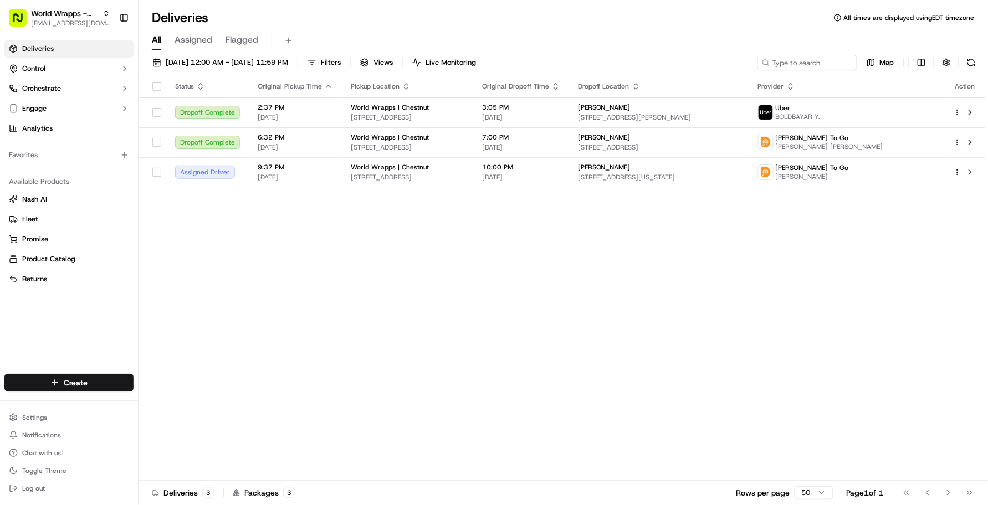
click at [320, 16] on div "Deliveries All times are displayed using EDT timezone" at bounding box center [564, 18] width 850 height 18
type input "ezcater"
click at [181, 64] on div "ezCater" at bounding box center [199, 58] width 161 height 22
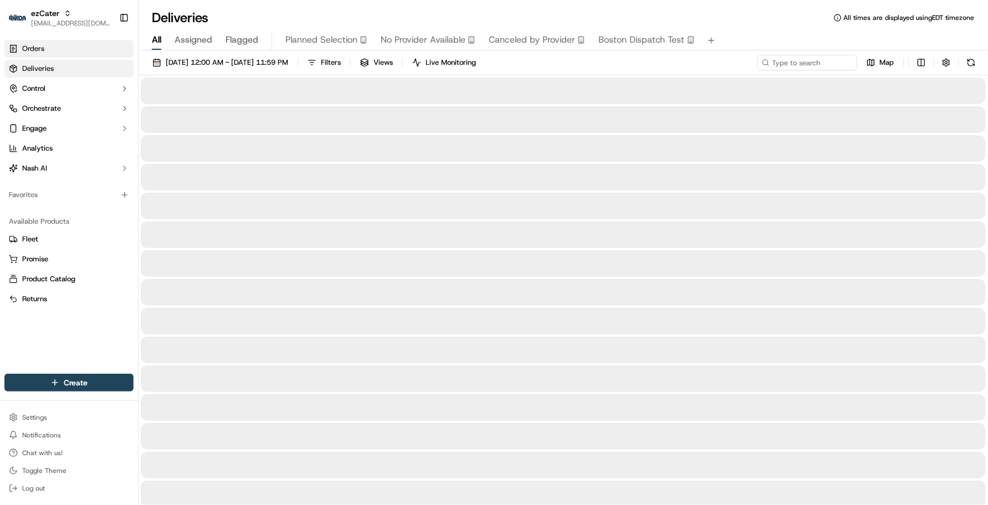
click at [72, 54] on link "Orders" at bounding box center [68, 49] width 129 height 18
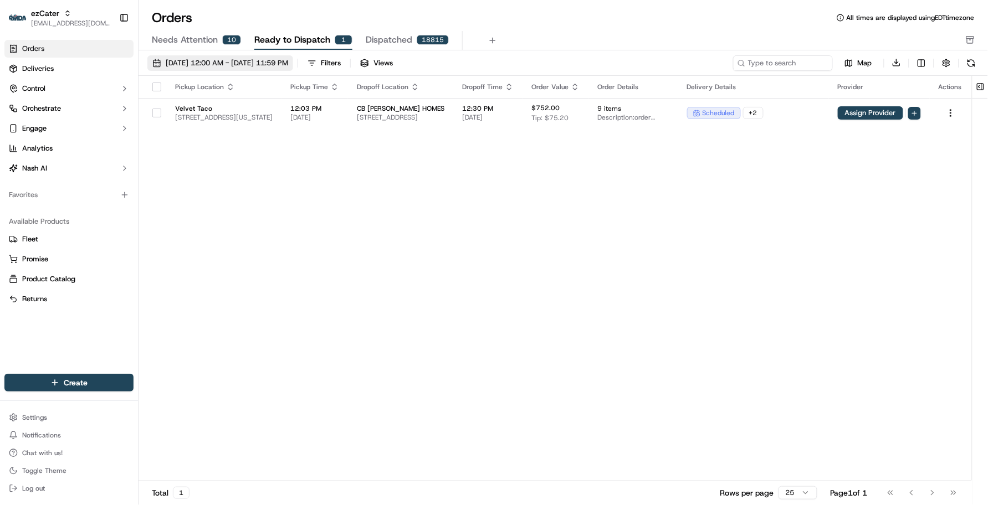
click at [214, 61] on span "[DATE] 12:00 AM - [DATE] 11:59 PM" at bounding box center [227, 63] width 122 height 10
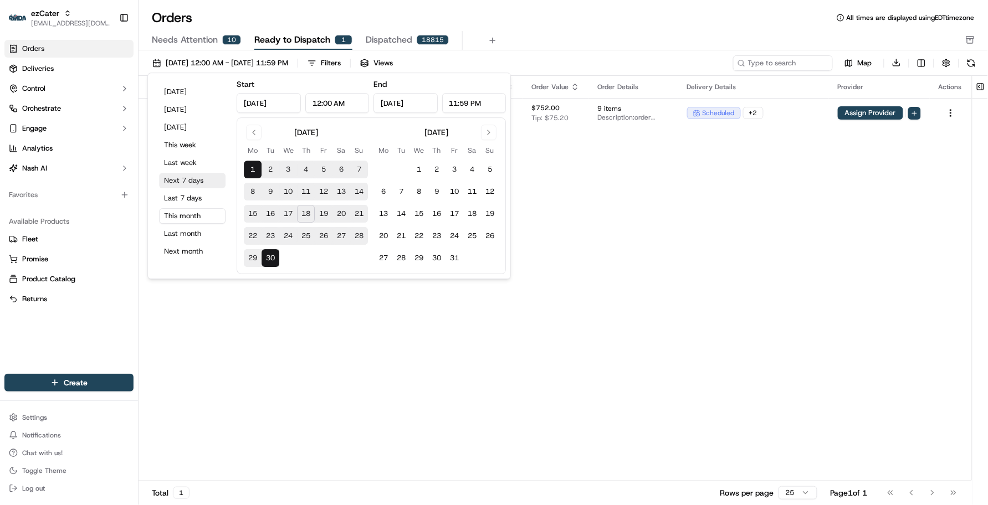
click at [198, 186] on button "Next 7 days" at bounding box center [192, 181] width 67 height 16
type input "[DATE]"
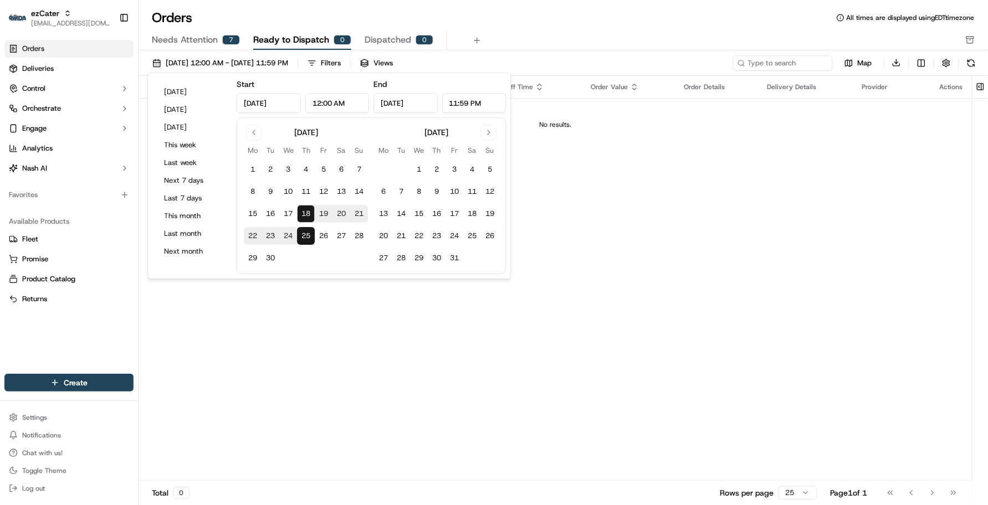
click at [671, 27] on div "Orders All times are displayed using EDT timezone Needs Attention 7 Ready to Di…" at bounding box center [564, 30] width 850 height 42
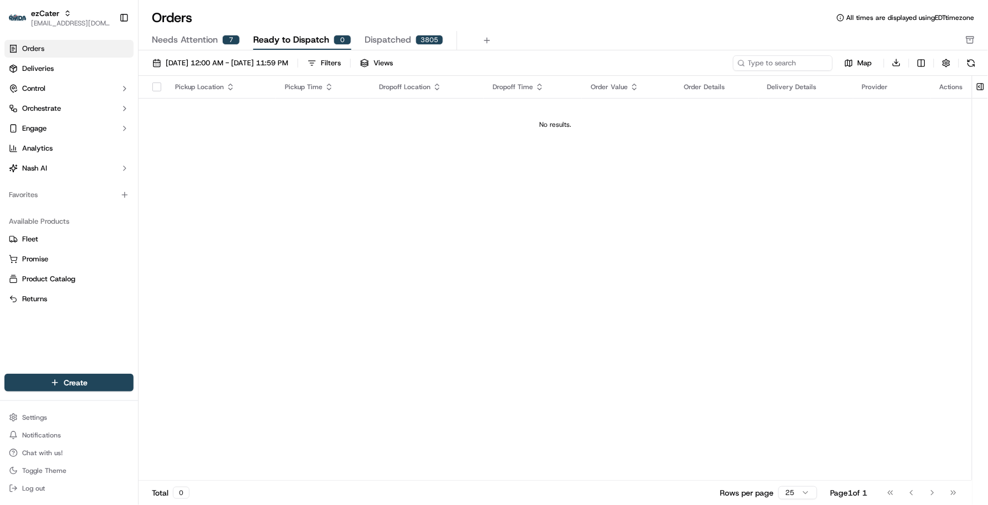
click at [216, 42] on span "Needs Attention" at bounding box center [185, 39] width 66 height 13
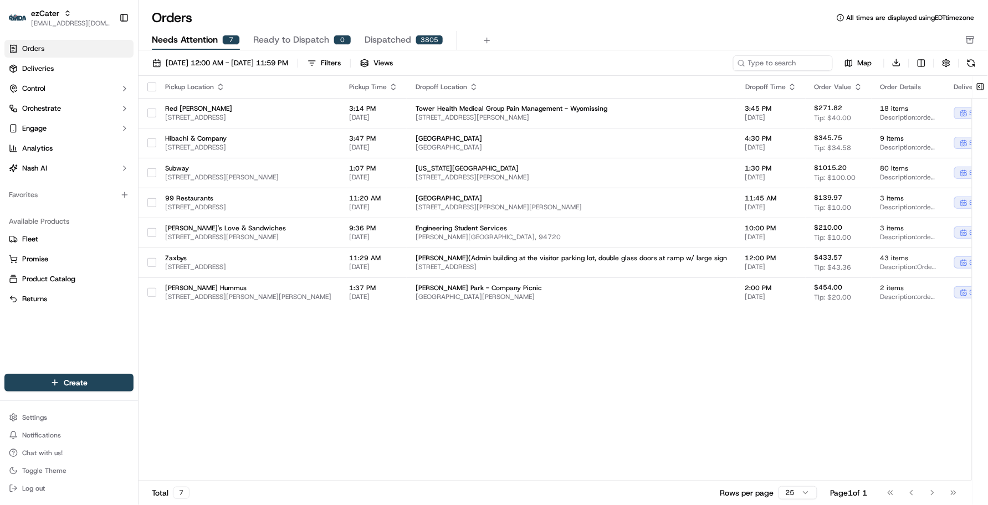
click at [580, 13] on div "Orders All times are displayed using EDT timezone" at bounding box center [564, 18] width 850 height 18
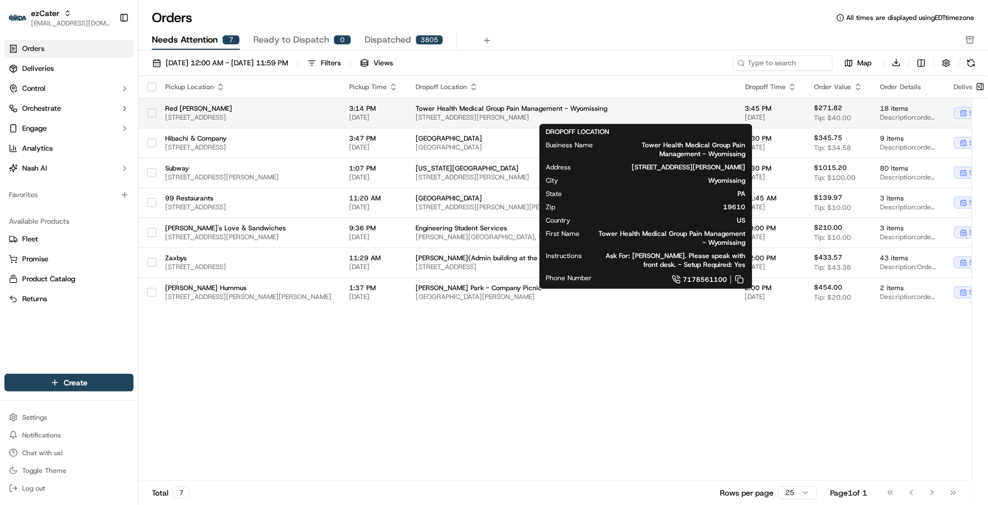
click at [545, 114] on span "[STREET_ADDRESS][PERSON_NAME]" at bounding box center [572, 117] width 312 height 9
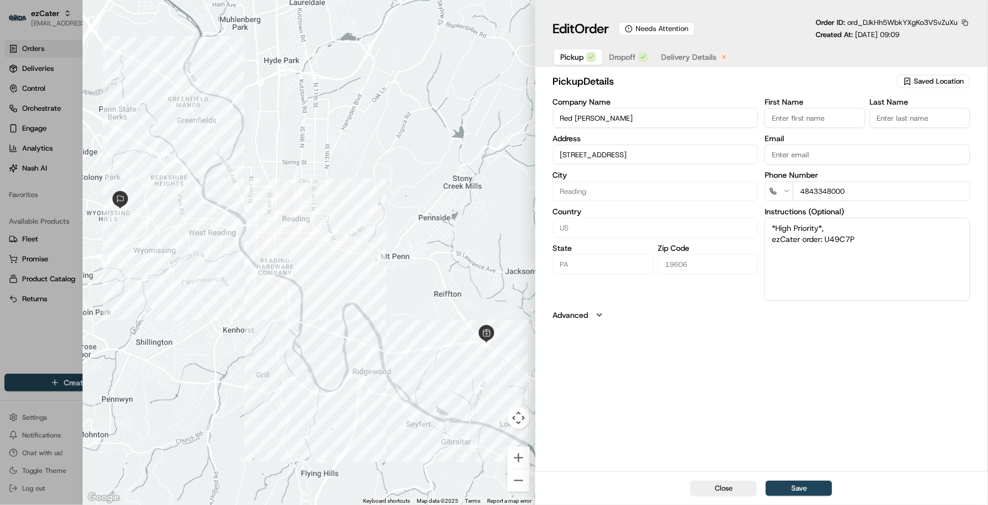
click at [677, 50] on button "Delivery Details" at bounding box center [695, 57] width 81 height 16
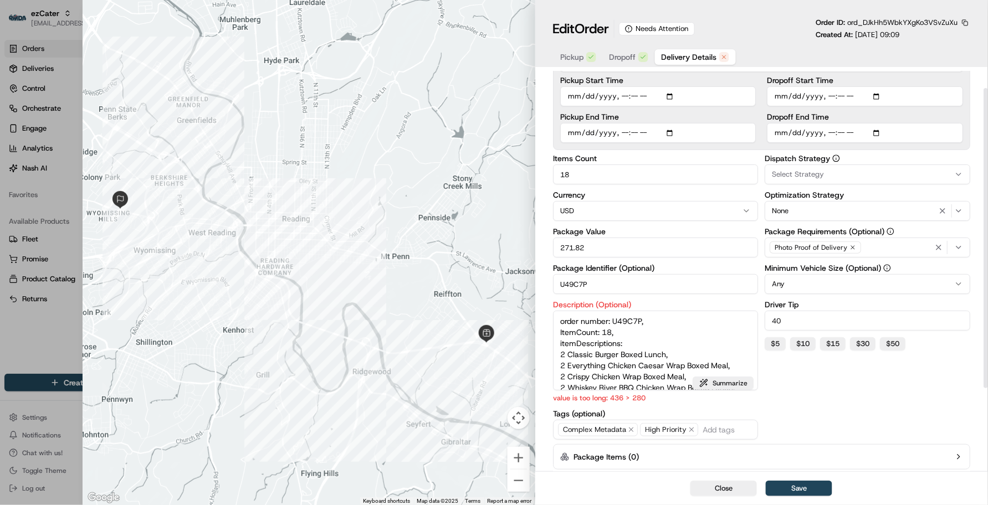
scroll to position [131, 0]
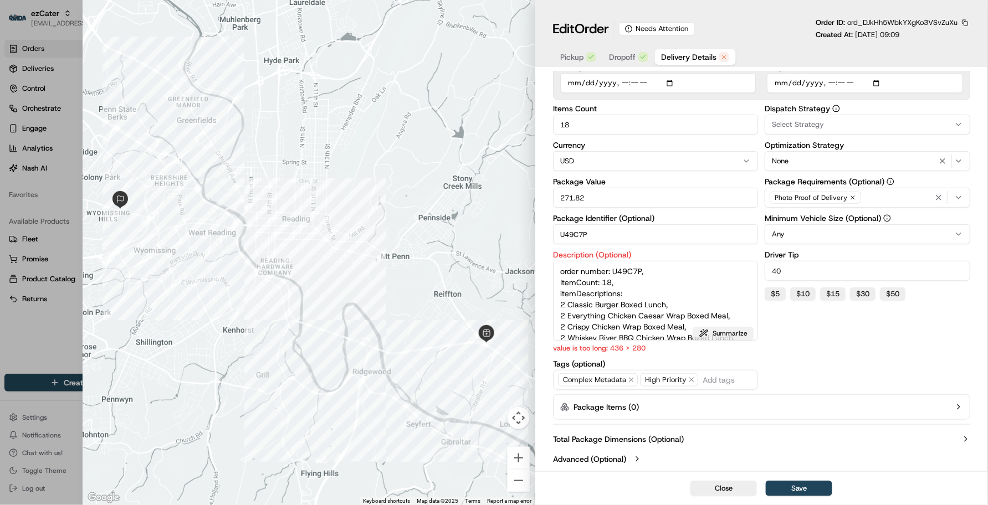
click at [724, 339] on button "Summarize" at bounding box center [723, 333] width 61 height 13
type textarea "Deliver order U49C7P (18 items): 2 Classic Burger, 2 Everything Chicken Caesar …"
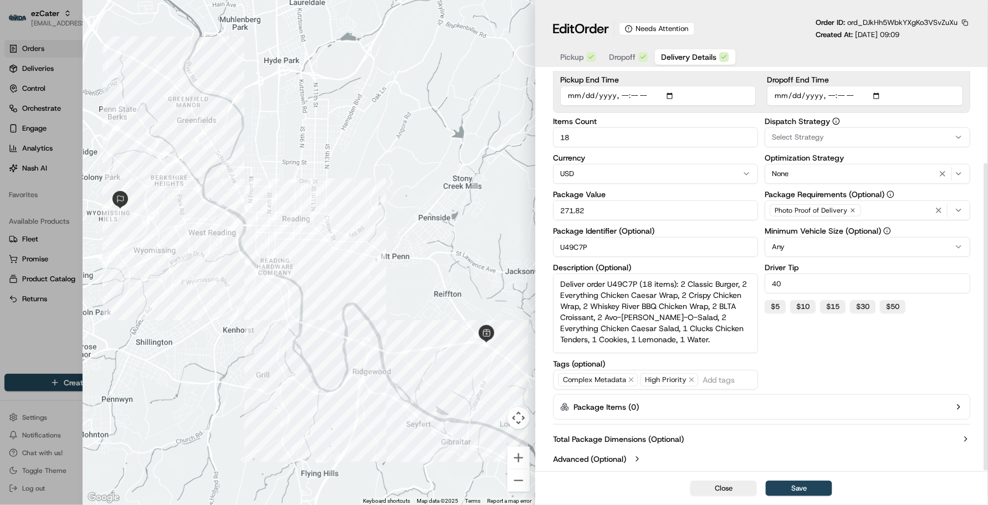
scroll to position [8, 0]
click at [818, 493] on button "Save" at bounding box center [799, 489] width 67 height 16
type input "1"
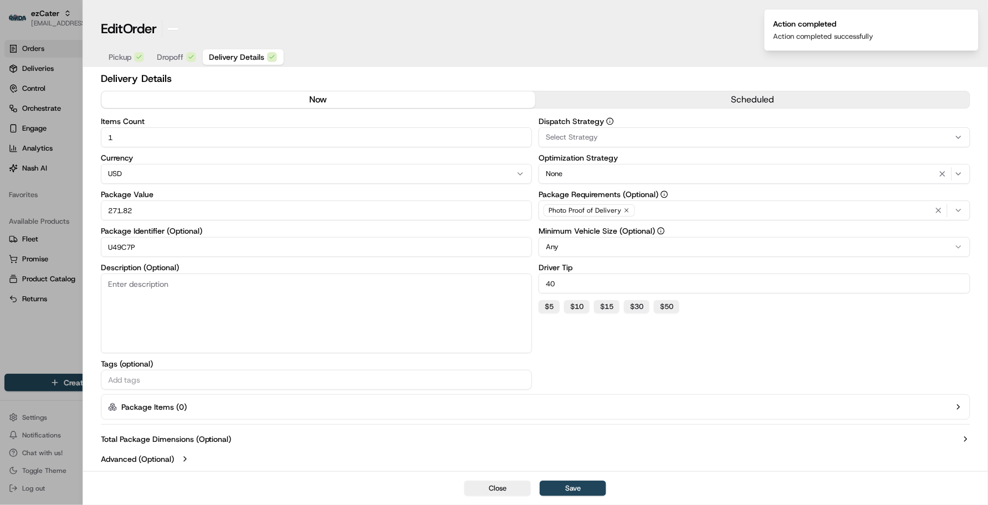
scroll to position [3, 0]
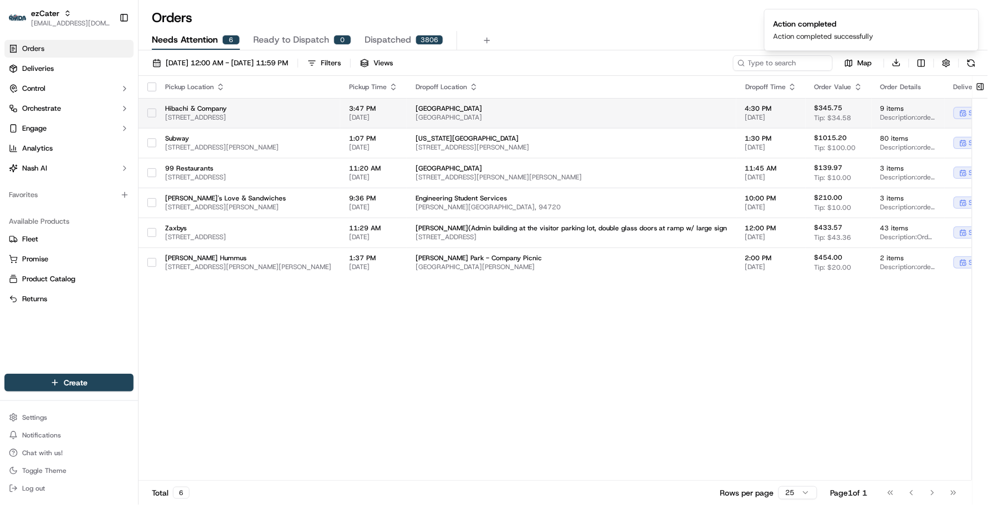
click at [331, 106] on span "Hibachi & Company" at bounding box center [248, 108] width 166 height 9
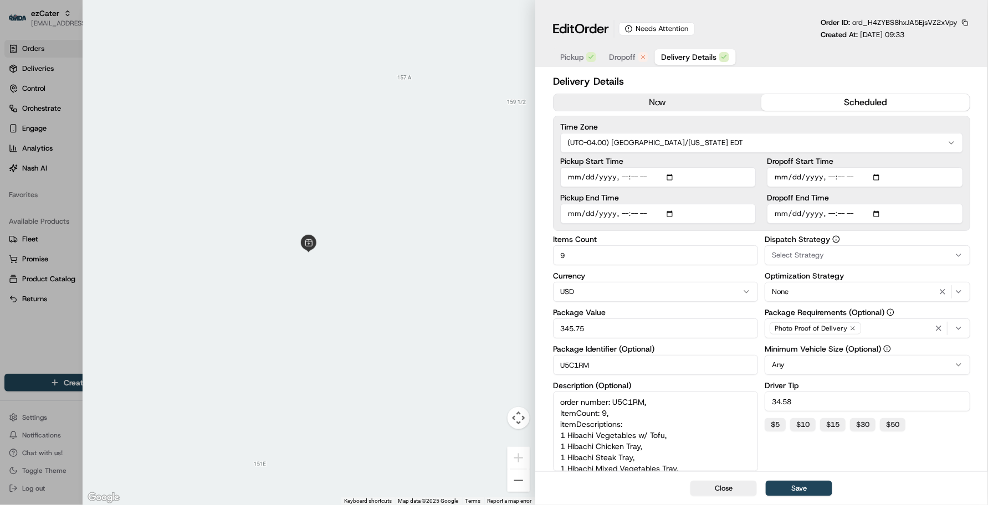
drag, startPoint x: 624, startPoint y: 55, endPoint x: 616, endPoint y: 44, distance: 13.9
click at [625, 55] on span "Dropoff" at bounding box center [623, 57] width 27 height 11
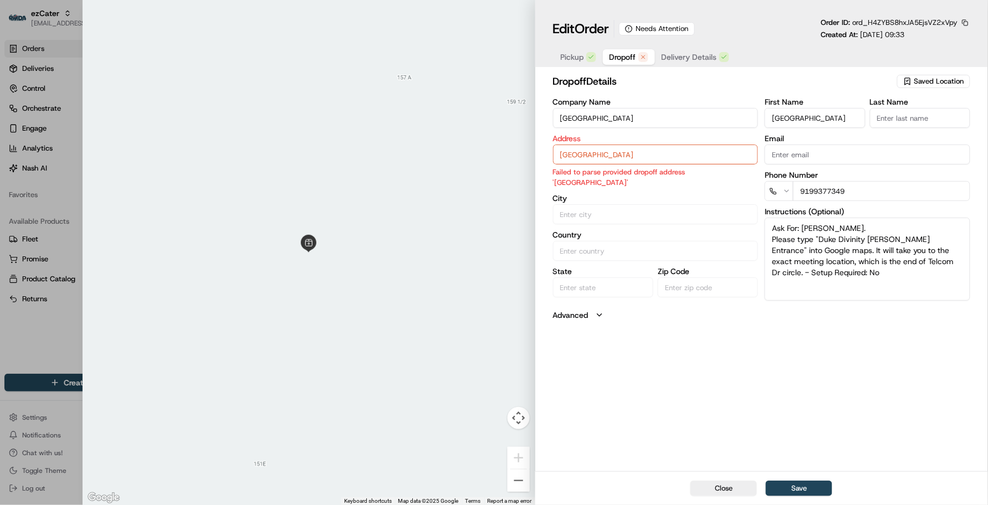
click at [654, 139] on label "Address" at bounding box center [656, 139] width 206 height 8
click at [660, 150] on input "[GEOGRAPHIC_DATA]" at bounding box center [656, 155] width 206 height 20
click at [835, 275] on textarea "Ask For: [PERSON_NAME]. Please type "Duke Divinity [PERSON_NAME] Entrance" into…" at bounding box center [868, 259] width 206 height 83
drag, startPoint x: 820, startPoint y: 237, endPoint x: 939, endPoint y: 244, distance: 119.3
click at [939, 244] on textarea "Ask For: [PERSON_NAME]. Please type "Duke Divinity [PERSON_NAME] Entrance" into…" at bounding box center [868, 259] width 206 height 83
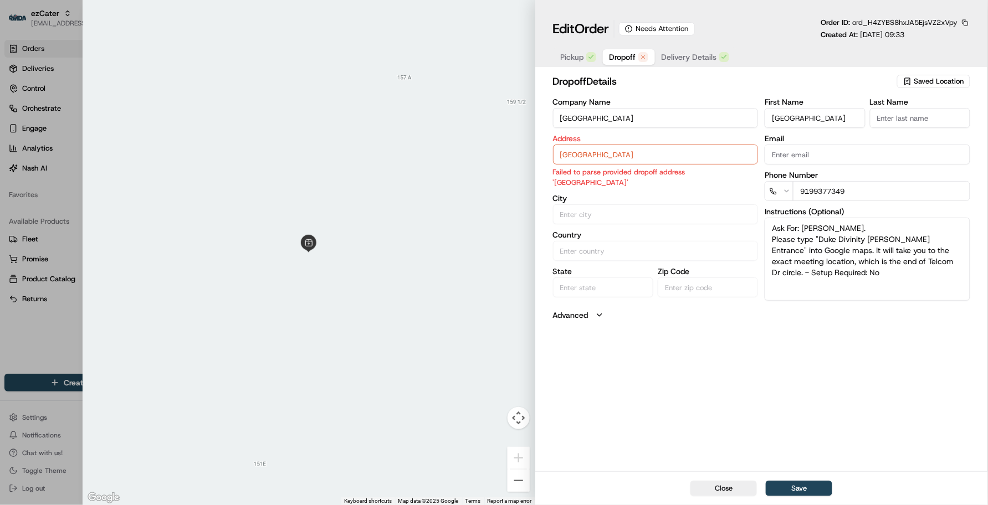
click at [580, 369] on div "dropoff Details Saved Location Company Name [GEOGRAPHIC_DATA] Address [GEOGRAPH…" at bounding box center [761, 271] width 453 height 400
drag, startPoint x: 678, startPoint y: 160, endPoint x: 514, endPoint y: 156, distance: 164.1
click at [514, 156] on div "Close ← Move left → Move right ↑ Move up ↓ Move down + Zoom in - Zoom out Home …" at bounding box center [536, 252] width 906 height 505
paste input "[STREET_ADDRESS]"
click at [633, 181] on div "[STREET_ADDRESS]" at bounding box center [656, 179] width 200 height 17
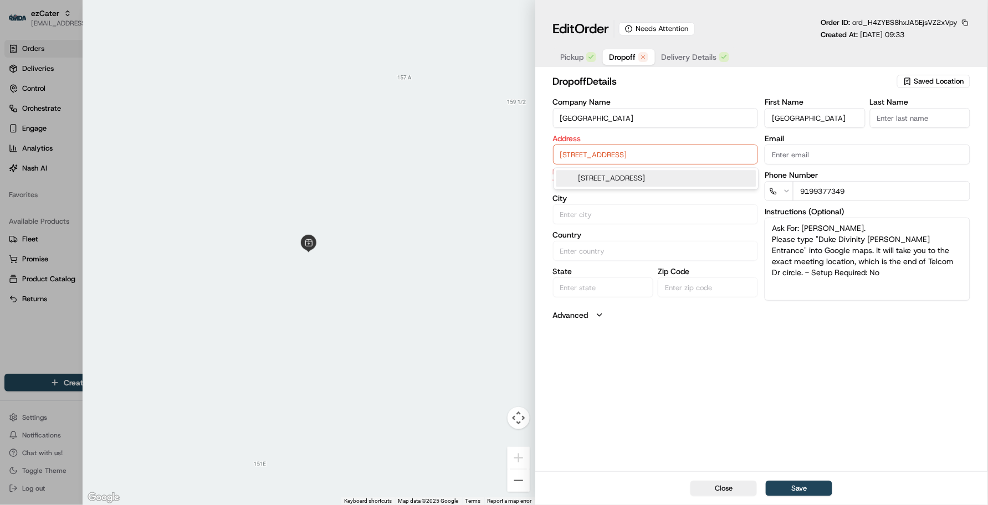
type input "[STREET_ADDRESS]"
type input "[GEOGRAPHIC_DATA]"
type input "NC"
type input "27705"
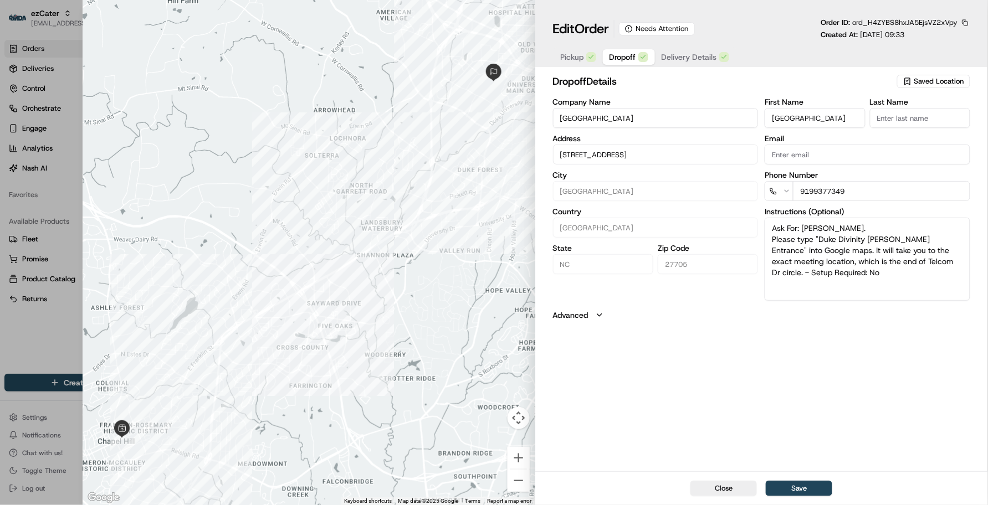
type input "[STREET_ADDRESS]"
click at [597, 402] on div "dropoff Details Saved Location Company Name [GEOGRAPHIC_DATA] Address [STREET_A…" at bounding box center [761, 271] width 453 height 400
click at [684, 57] on span "Delivery Details" at bounding box center [689, 57] width 55 height 11
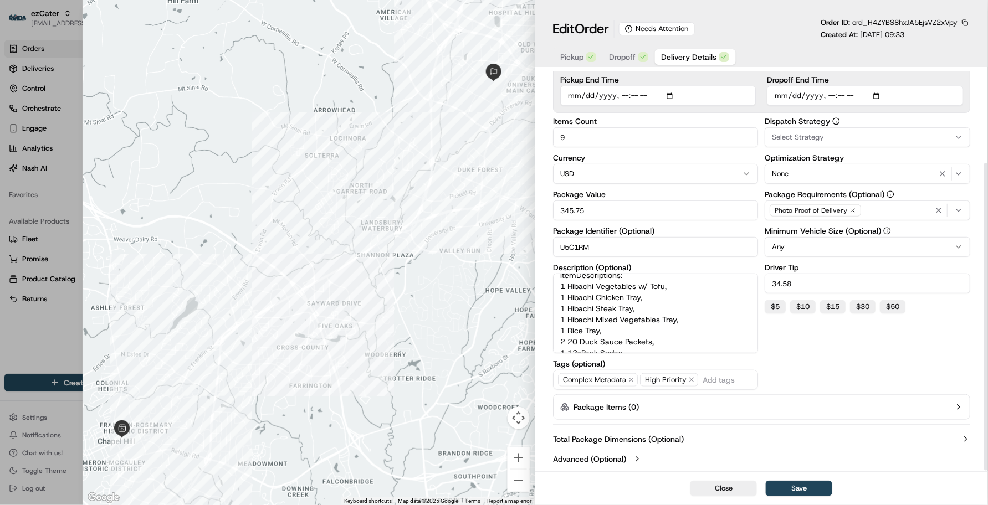
scroll to position [0, 0]
click at [627, 62] on span "Dropoff" at bounding box center [623, 57] width 27 height 11
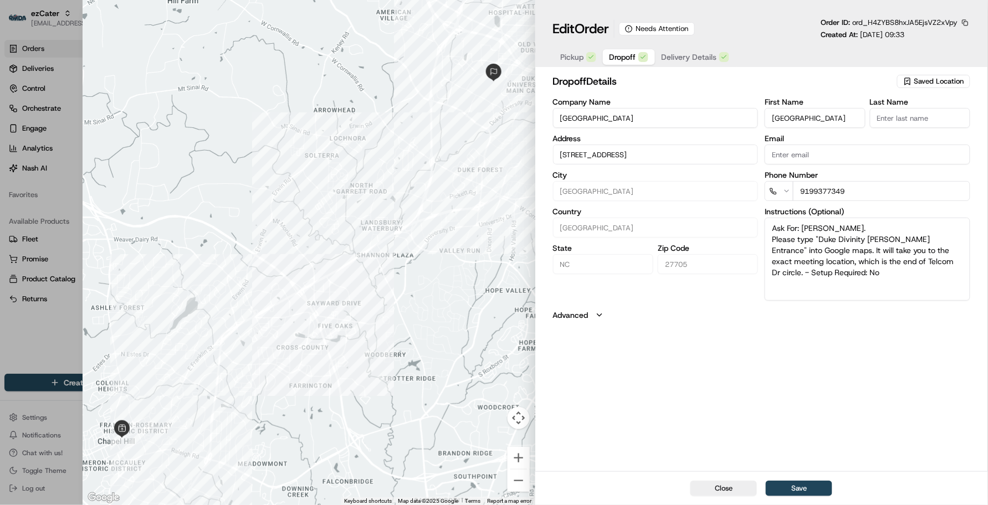
click at [851, 366] on div "dropoff Details Saved Location Company Name [GEOGRAPHIC_DATA] Address [STREET_A…" at bounding box center [761, 271] width 453 height 400
click at [799, 485] on button "Save" at bounding box center [799, 489] width 67 height 16
type input "+1"
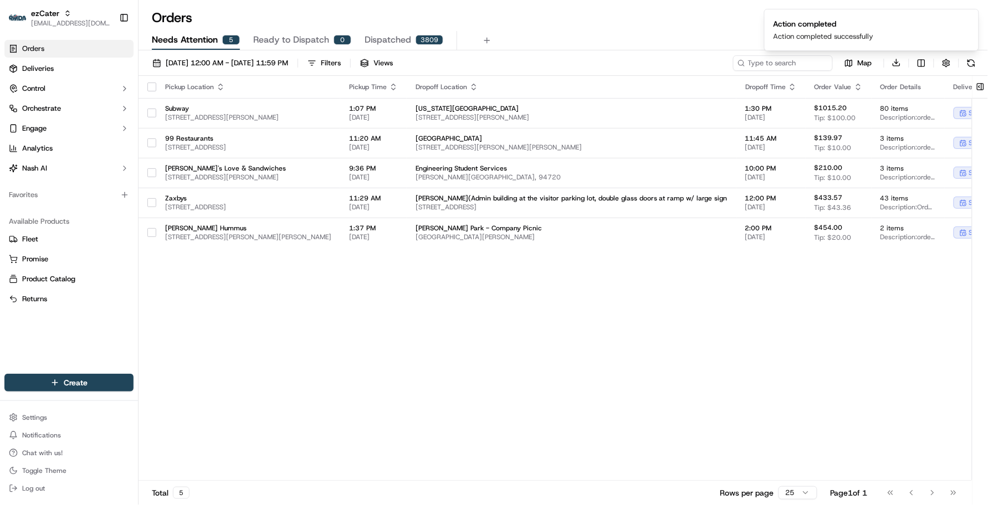
click at [558, 347] on div "Pickup Location Pickup Time Dropoff Location Dropoff Time Order Value Order Det…" at bounding box center [638, 279] width 999 height 406
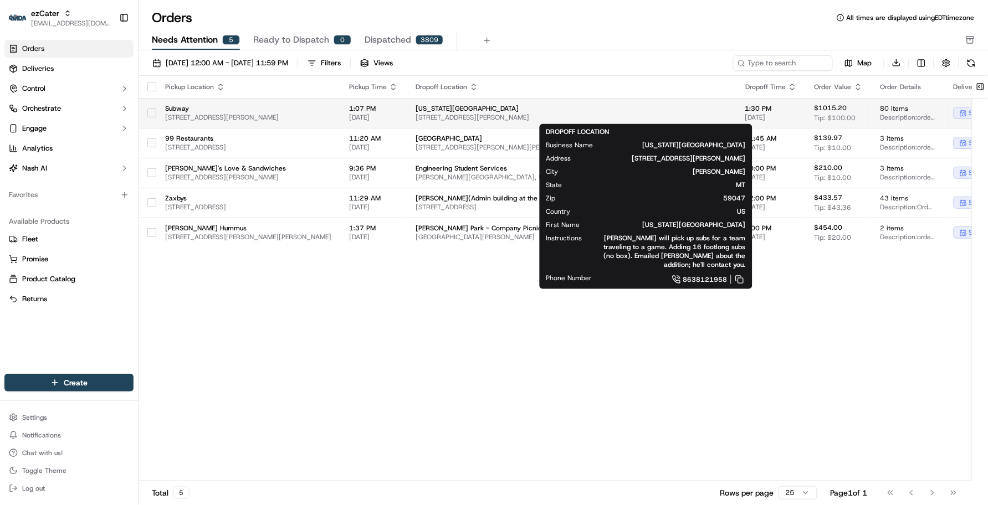
click at [526, 111] on span "[US_STATE][GEOGRAPHIC_DATA]" at bounding box center [572, 108] width 312 height 9
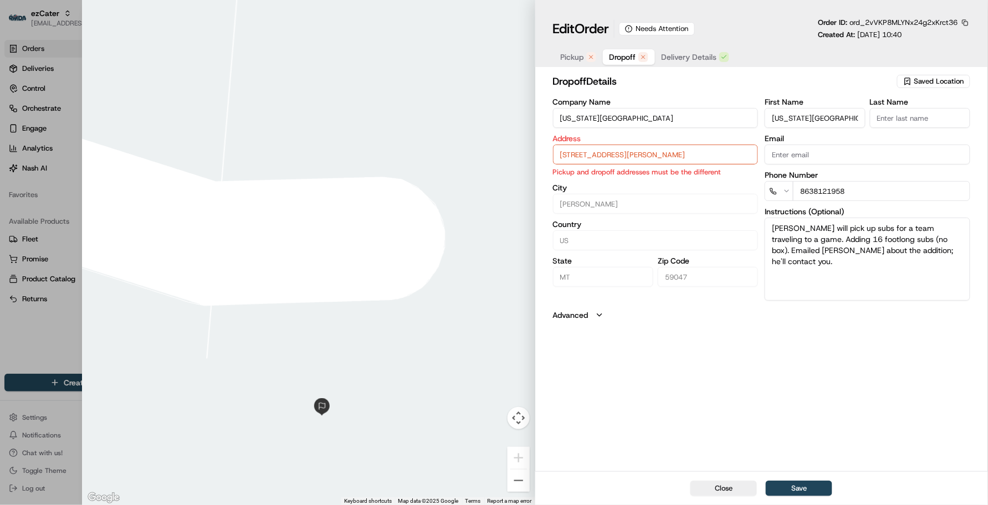
click at [709, 154] on input "[STREET_ADDRESS][PERSON_NAME]" at bounding box center [656, 155] width 206 height 20
click at [686, 176] on div "[STREET_ADDRESS][PERSON_NAME]" at bounding box center [656, 179] width 200 height 17
type input "[STREET_ADDRESS][PERSON_NAME]"
type input "[GEOGRAPHIC_DATA]"
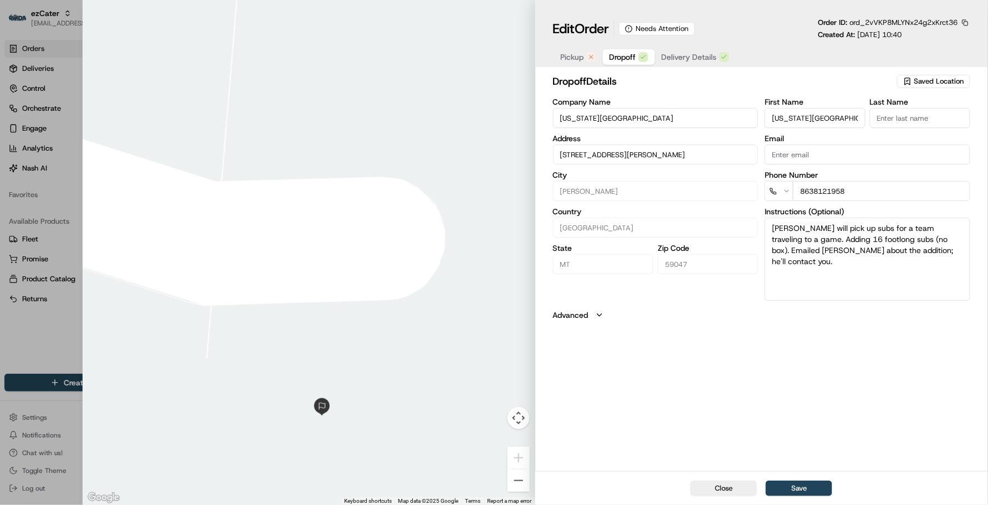
click at [589, 54] on icon "button" at bounding box center [591, 57] width 7 height 7
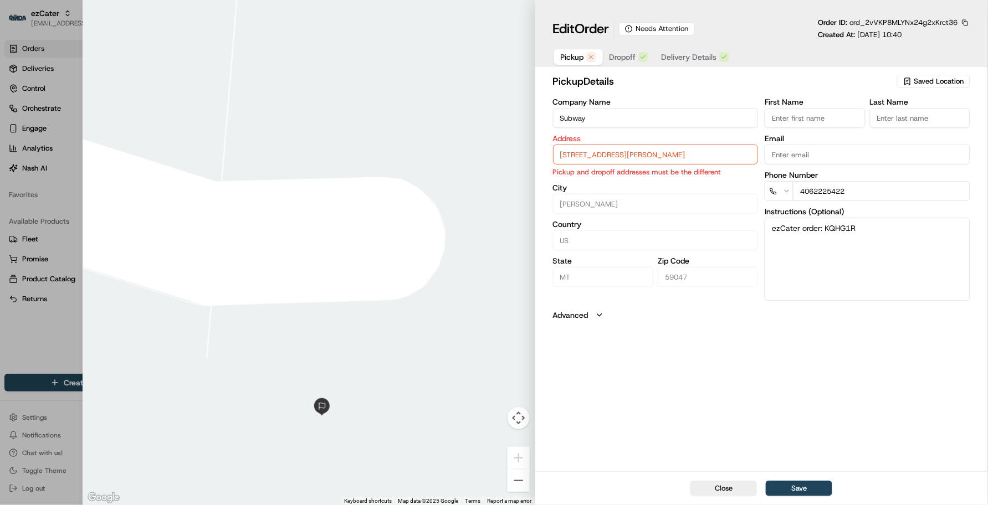
click at [641, 149] on input "[STREET_ADDRESS][PERSON_NAME]" at bounding box center [656, 155] width 206 height 20
click at [671, 180] on div "[STREET_ADDRESS][PERSON_NAME]" at bounding box center [656, 179] width 200 height 17
type input "[STREET_ADDRESS][PERSON_NAME]"
type input "[GEOGRAPHIC_DATA]"
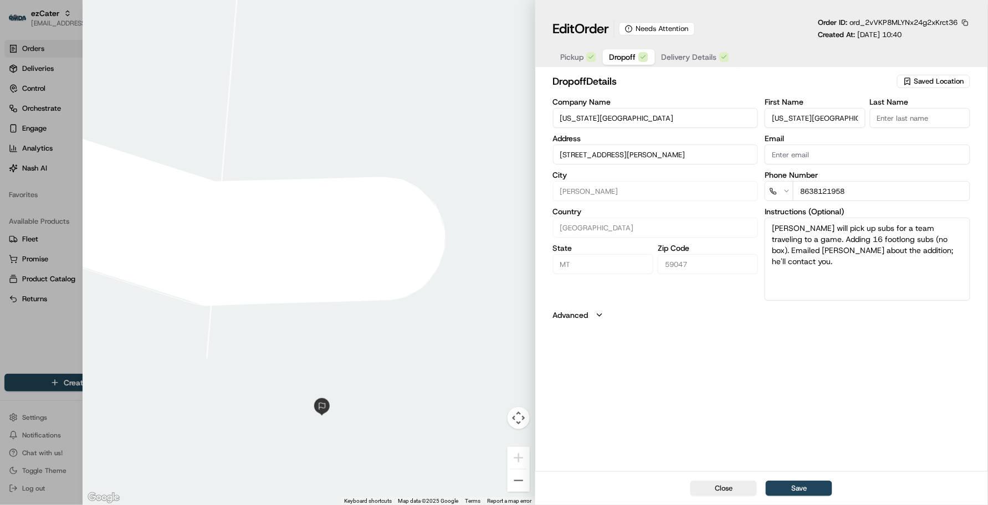
click at [630, 53] on span "Dropoff" at bounding box center [623, 57] width 27 height 11
click at [583, 61] on span "Pickup" at bounding box center [572, 57] width 23 height 11
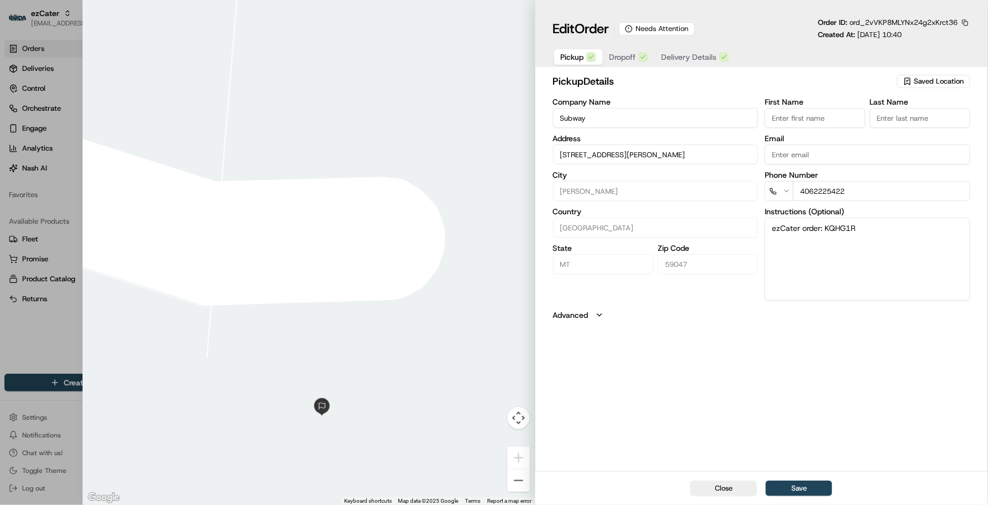
drag, startPoint x: 395, startPoint y: 366, endPoint x: 454, endPoint y: 317, distance: 77.2
click at [454, 318] on div at bounding box center [309, 252] width 453 height 505
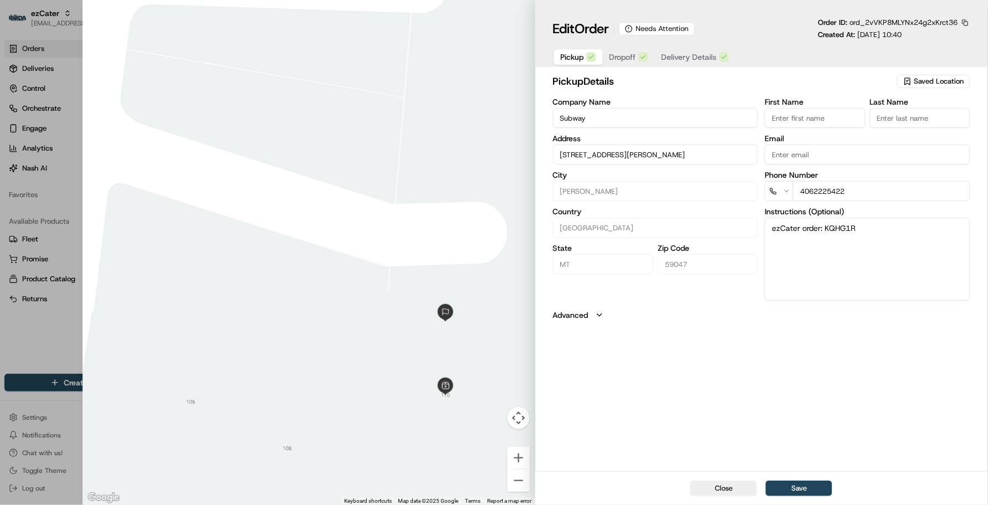
click at [624, 54] on span "Dropoff" at bounding box center [623, 57] width 27 height 11
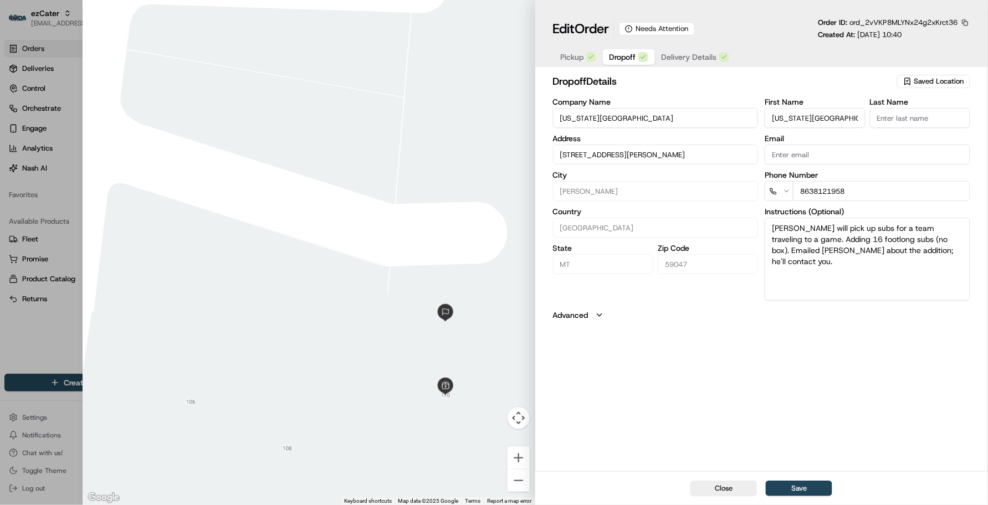
drag, startPoint x: 733, startPoint y: 493, endPoint x: 677, endPoint y: 464, distance: 62.7
click at [733, 494] on button "Close" at bounding box center [724, 489] width 67 height 16
type input "+1"
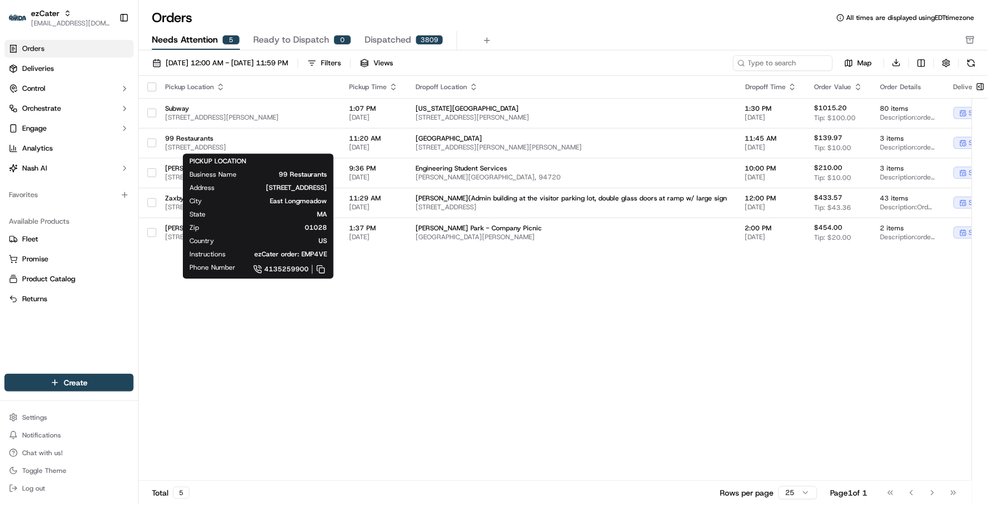
click at [441, 392] on div "Pickup Location Pickup Time Dropoff Location Dropoff Time Order Value Order Det…" at bounding box center [638, 279] width 999 height 406
click at [331, 147] on span "[STREET_ADDRESS]" at bounding box center [248, 147] width 166 height 9
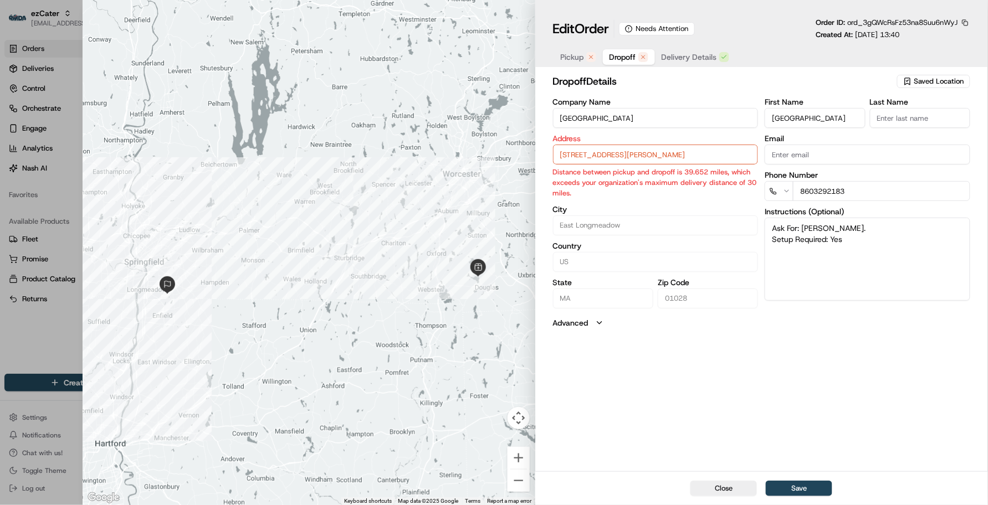
click at [626, 143] on div "Address [STREET_ADDRESS][PERSON_NAME] Distance between pickup and dropoff is 39…" at bounding box center [656, 167] width 206 height 64
click at [660, 147] on input "[STREET_ADDRESS][PERSON_NAME]" at bounding box center [656, 155] width 206 height 20
click at [693, 181] on div "[STREET_ADDRESS][PERSON_NAME]" at bounding box center [656, 179] width 200 height 17
type input "[STREET_ADDRESS][PERSON_NAME][PERSON_NAME]"
type input "[GEOGRAPHIC_DATA]"
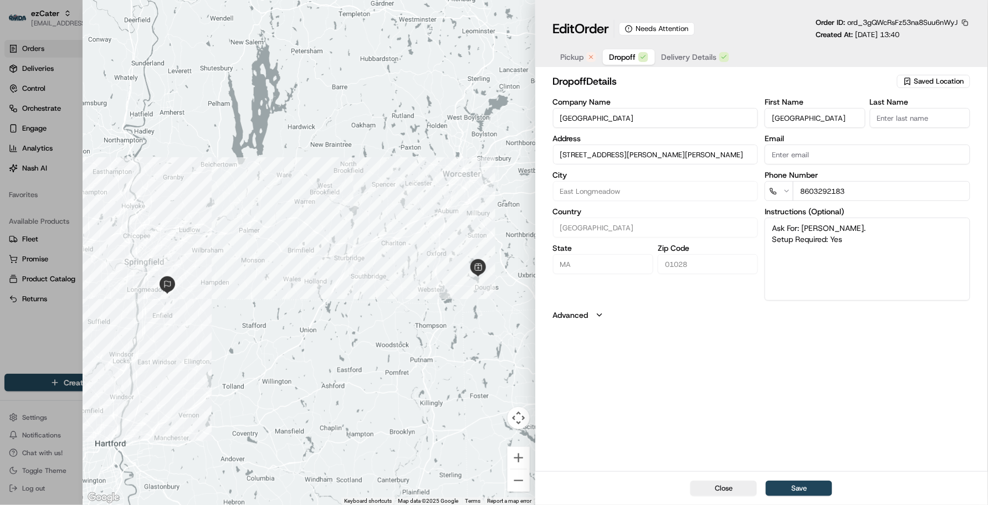
click at [696, 394] on div "dropoff Details Saved Location Company Name [GEOGRAPHIC_DATA] Address [STREET_A…" at bounding box center [761, 271] width 453 height 400
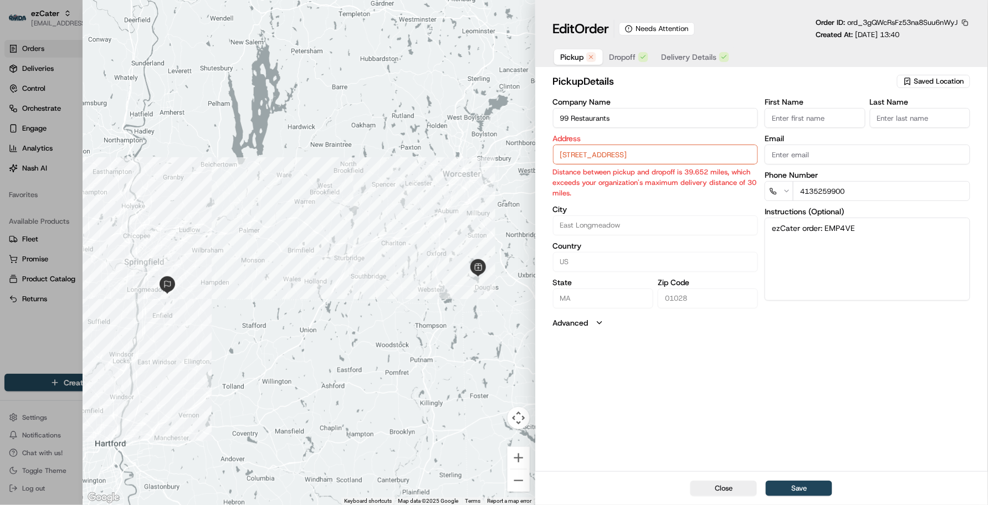
click at [580, 62] on span "Pickup" at bounding box center [572, 57] width 23 height 11
click at [610, 150] on input "[STREET_ADDRESS]" at bounding box center [656, 155] width 206 height 20
click at [641, 187] on div "[STREET_ADDRESS]" at bounding box center [656, 179] width 200 height 17
type input "[GEOGRAPHIC_DATA], [GEOGRAPHIC_DATA]"
type input "[GEOGRAPHIC_DATA]"
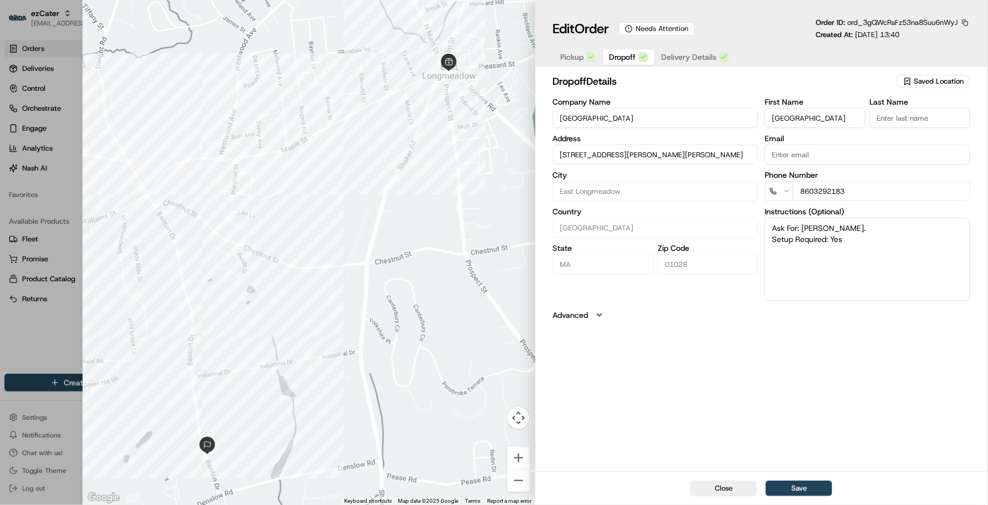
click at [619, 56] on span "Dropoff" at bounding box center [623, 57] width 27 height 11
click at [575, 58] on span "Pickup" at bounding box center [572, 57] width 23 height 11
click at [626, 64] on button "Dropoff" at bounding box center [629, 57] width 52 height 16
click at [729, 487] on button "Close" at bounding box center [724, 489] width 67 height 16
type input "+1"
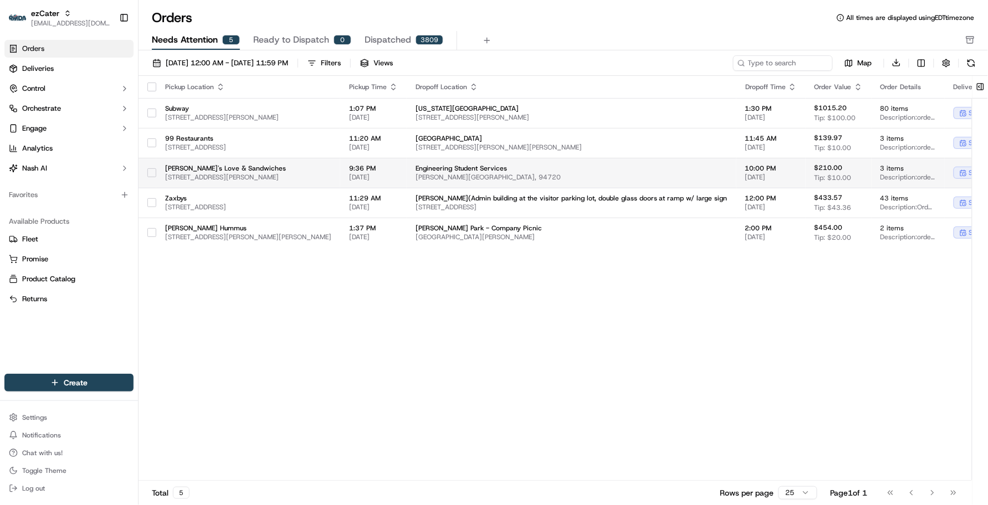
click at [512, 170] on span "Engineering Student Services" at bounding box center [572, 168] width 312 height 9
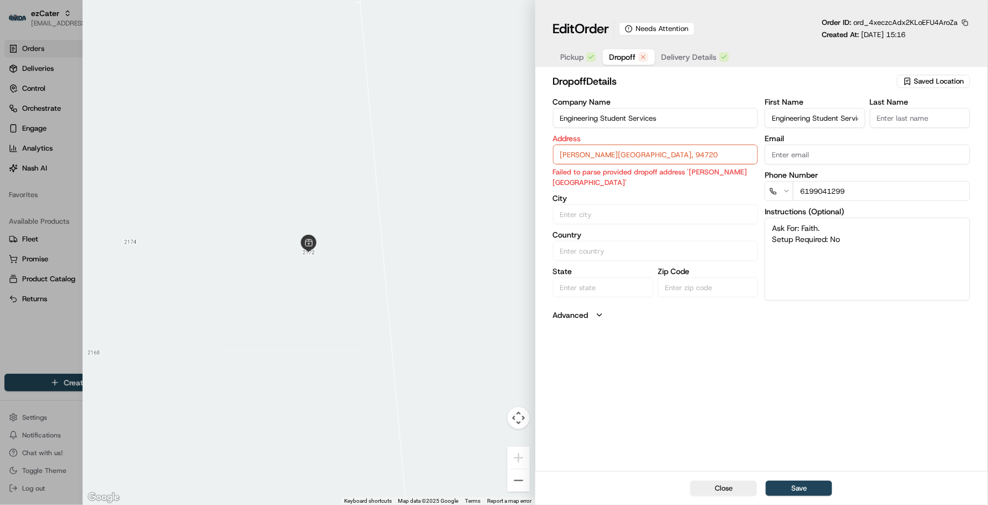
click at [704, 151] on input "[PERSON_NAME][GEOGRAPHIC_DATA], 94720" at bounding box center [656, 155] width 206 height 20
click at [691, 380] on div "dropoff Details Saved Location Company Name Engineering Student Services Addres…" at bounding box center [761, 271] width 453 height 400
drag, startPoint x: 741, startPoint y: 157, endPoint x: 536, endPoint y: 156, distance: 205.6
click at [536, 156] on div "dropoff Details Saved Location Company Name Engineering Student Services Addres…" at bounding box center [761, 271] width 453 height 400
click at [696, 110] on input "Engineering Student Services" at bounding box center [656, 118] width 206 height 20
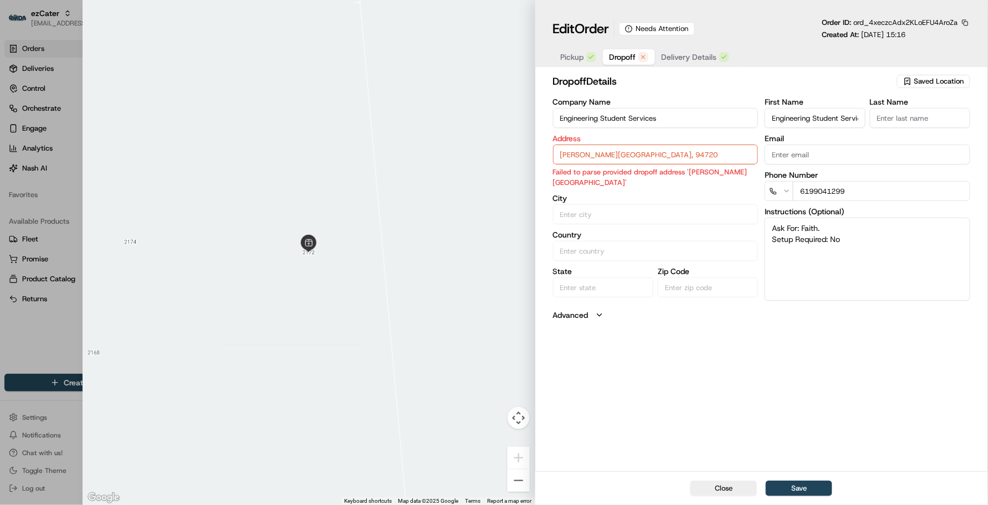
drag, startPoint x: 696, startPoint y: 110, endPoint x: 411, endPoint y: 126, distance: 285.3
click at [411, 126] on div "Close ← Move left → Move right ↑ Move up ↓ Move down + Zoom in - Zoom out Home …" at bounding box center [536, 252] width 906 height 505
click at [716, 428] on div "dropoff Details Saved Location Company Name Engineering Student Services Addres…" at bounding box center [761, 271] width 453 height 400
click at [683, 144] on div "Address [PERSON_NAME][GEOGRAPHIC_DATA] Failed to parse provided dropoff address…" at bounding box center [656, 161] width 206 height 53
click at [686, 149] on input "[PERSON_NAME][GEOGRAPHIC_DATA], 94720" at bounding box center [656, 155] width 206 height 20
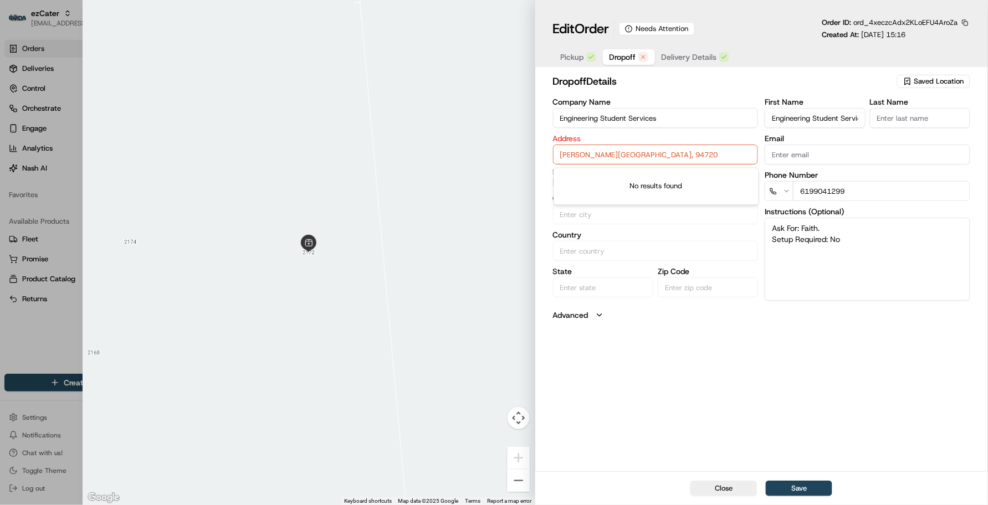
click at [677, 65] on div "Pickup Dropoff Delivery Details" at bounding box center [645, 57] width 184 height 20
click at [661, 62] on button "Delivery Details" at bounding box center [695, 57] width 81 height 16
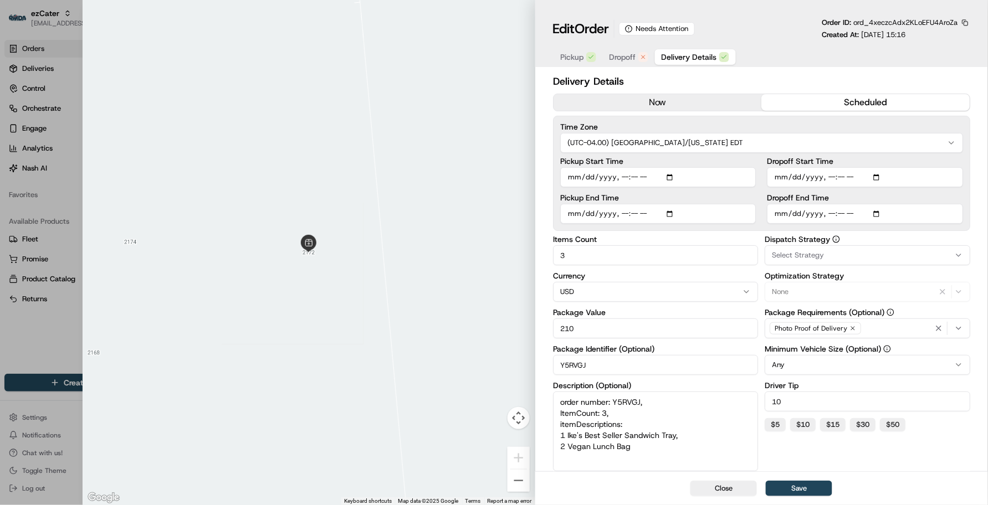
click at [638, 54] on button "Dropoff" at bounding box center [629, 57] width 52 height 16
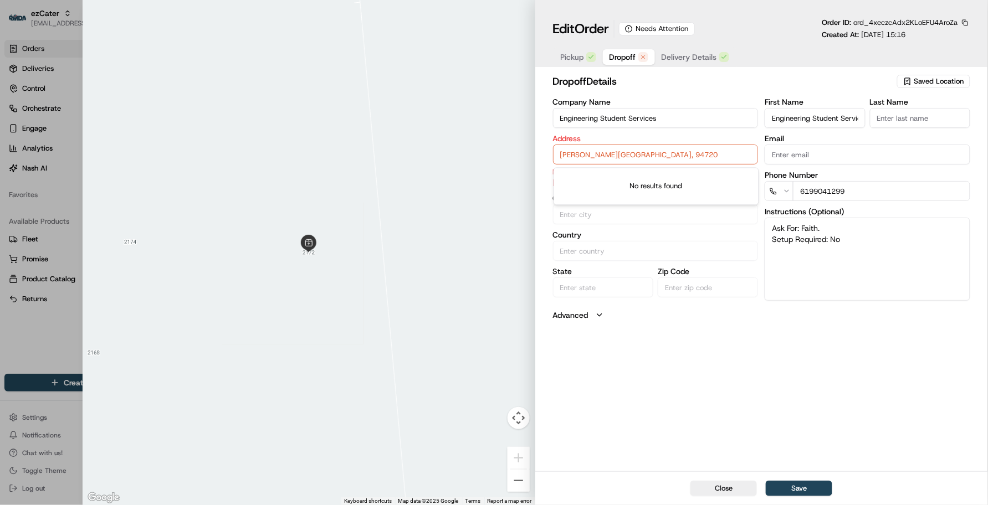
click at [722, 153] on input "[PERSON_NAME][GEOGRAPHIC_DATA], 94720" at bounding box center [656, 155] width 206 height 20
click at [621, 62] on span "Dropoff" at bounding box center [623, 57] width 27 height 11
click at [579, 54] on span "Pickup" at bounding box center [572, 57] width 23 height 11
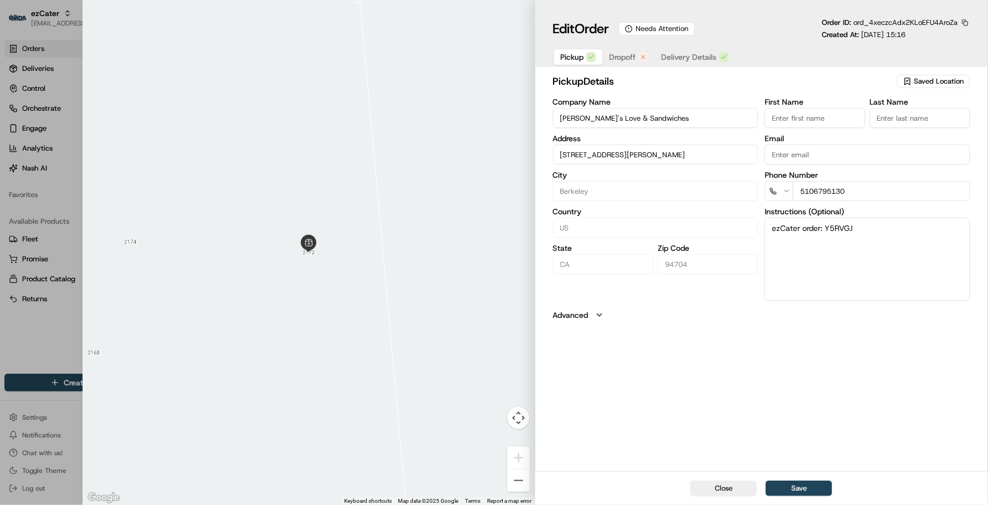
click at [710, 485] on button "Close" at bounding box center [724, 489] width 67 height 16
type input "+1"
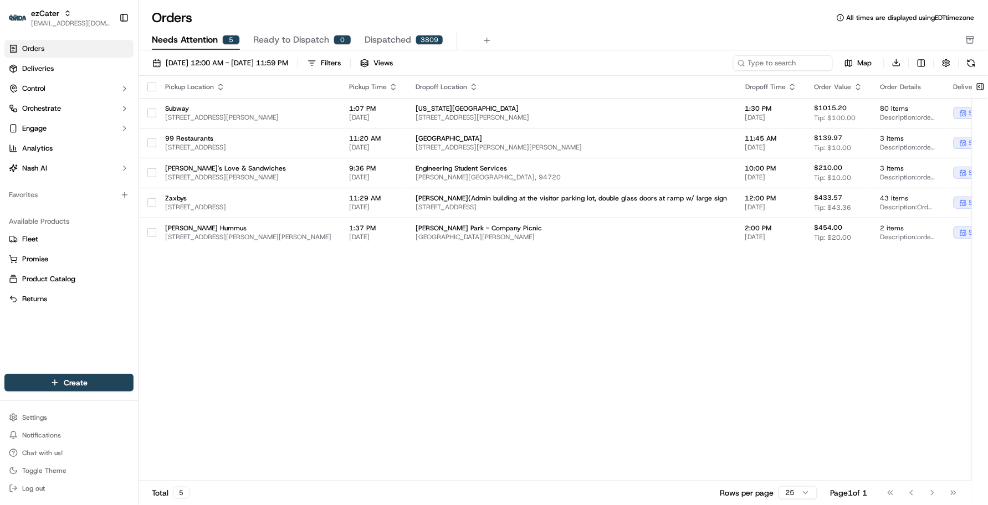
click at [600, 413] on div "Pickup Location Pickup Time Dropoff Location Dropoff Time Order Value Order Det…" at bounding box center [638, 279] width 999 height 406
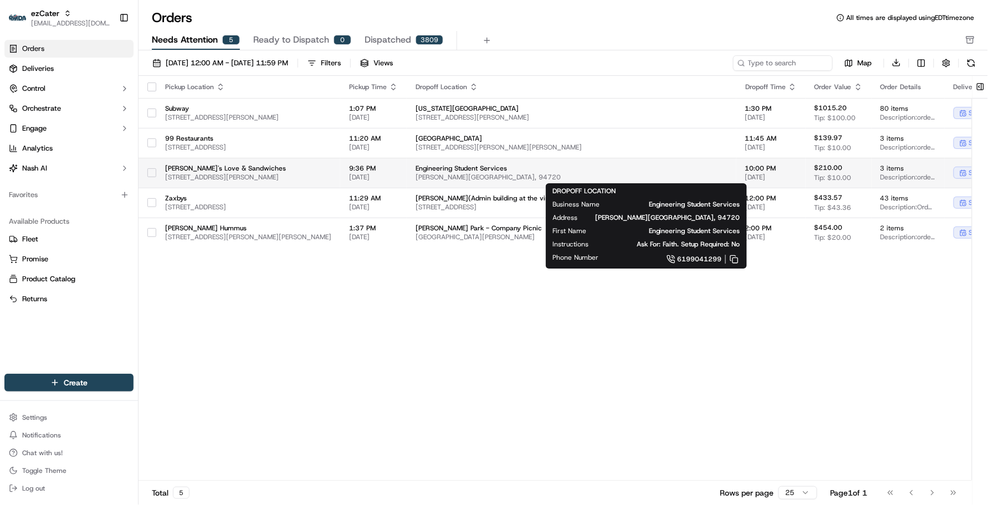
click at [499, 173] on span "[PERSON_NAME][GEOGRAPHIC_DATA], 94720" at bounding box center [572, 177] width 312 height 9
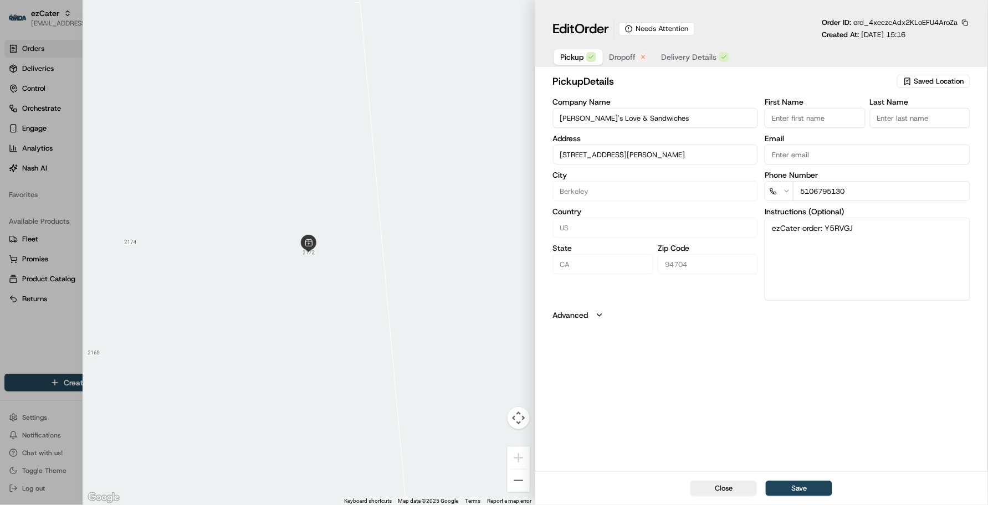
click at [640, 58] on icon "button" at bounding box center [643, 57] width 7 height 7
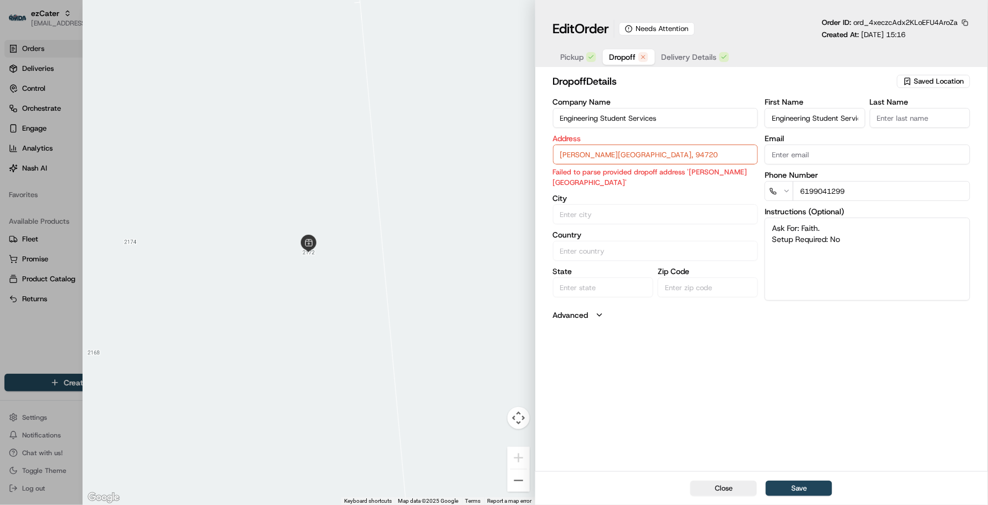
click at [655, 150] on input "[PERSON_NAME][GEOGRAPHIC_DATA], 94720" at bounding box center [656, 155] width 206 height 20
drag, startPoint x: 669, startPoint y: 125, endPoint x: 431, endPoint y: 156, distance: 240.4
click at [431, 156] on div "Close ← Move left → Move right ↑ Move up ↓ Move down + Zoom in - Zoom out Home …" at bounding box center [536, 252] width 906 height 505
click at [713, 396] on div "dropoff Details Saved Location Company Name Engineering Student Services Addres…" at bounding box center [761, 271] width 453 height 400
drag, startPoint x: 723, startPoint y: 151, endPoint x: 406, endPoint y: 147, distance: 317.6
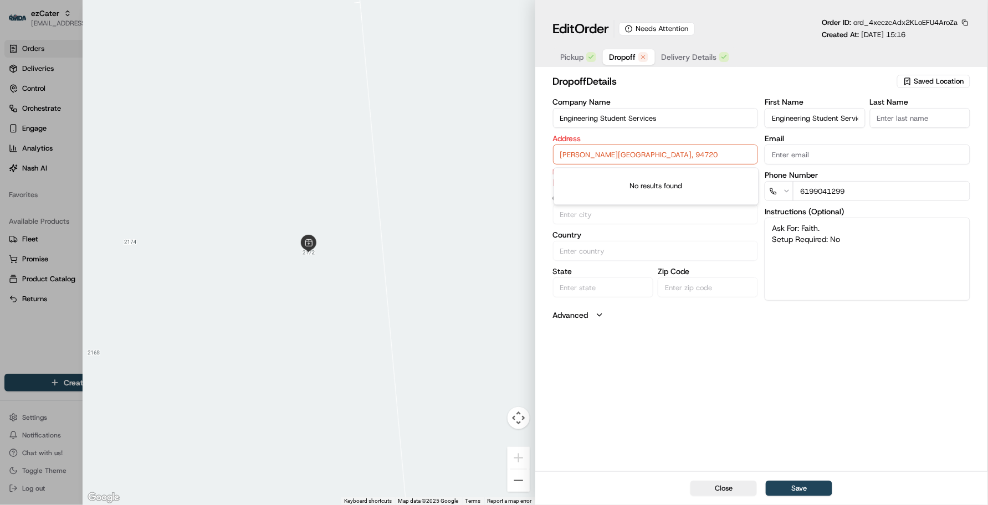
click at [406, 147] on div "Close ← Move left → Move right ↑ Move up ↓ Move down + Zoom in - Zoom out Home …" at bounding box center [536, 252] width 906 height 505
paste input "[STREET_ADDRESS][PERSON_NAME]"
click at [628, 184] on div "[PERSON_NAME][GEOGRAPHIC_DATA], [GEOGRAPHIC_DATA]" at bounding box center [656, 184] width 200 height 27
type input "[PERSON_NAME][GEOGRAPHIC_DATA], [GEOGRAPHIC_DATA]"
type input "Berkeley"
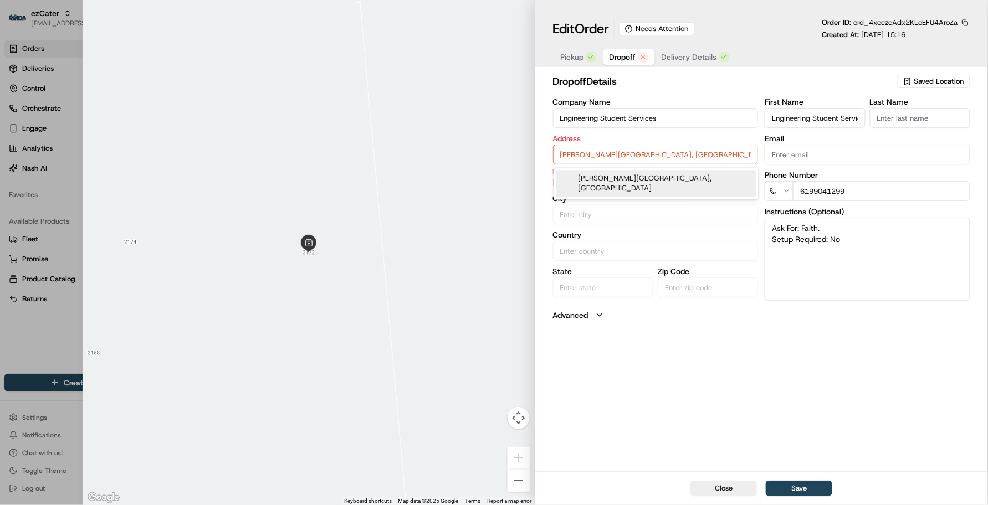
type input "[GEOGRAPHIC_DATA]"
type input "CA"
type input "94709"
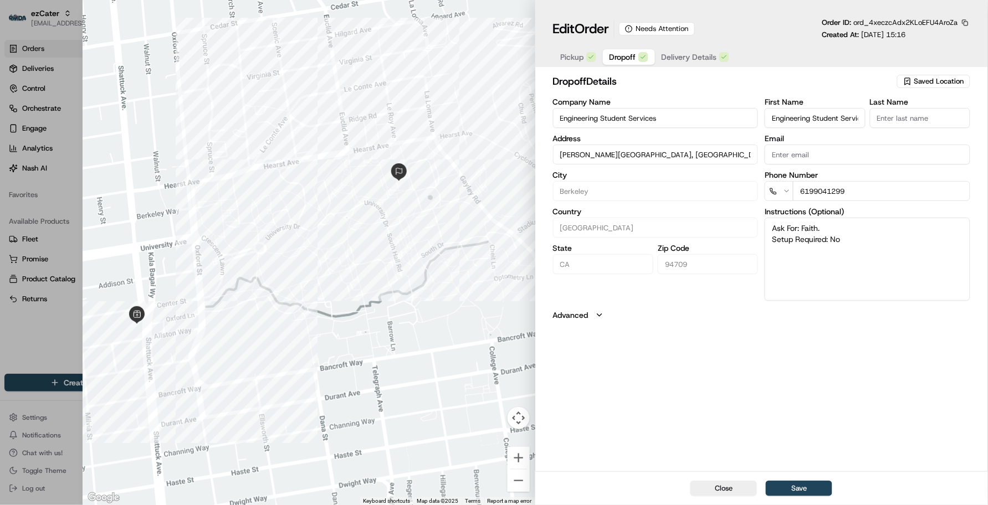
type input "[PERSON_NAME][GEOGRAPHIC_DATA], [GEOGRAPHIC_DATA]"
click at [677, 399] on div "dropoff Details Saved Location Company Name Engineering Student Services Addres…" at bounding box center [761, 271] width 453 height 400
click at [747, 381] on div "dropoff Details Saved Location Company Name Engineering Student Services Addres…" at bounding box center [761, 271] width 453 height 400
click at [812, 487] on button "Save" at bounding box center [799, 489] width 67 height 16
click at [760, 411] on div "dropoff Details Saved Location Company Name Engineering Student Services Addres…" at bounding box center [761, 271] width 453 height 400
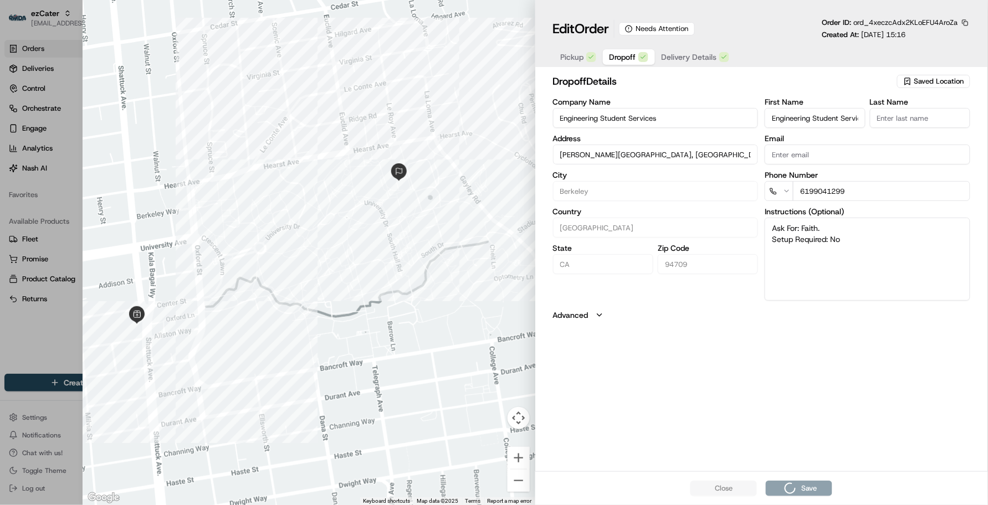
type input "+1"
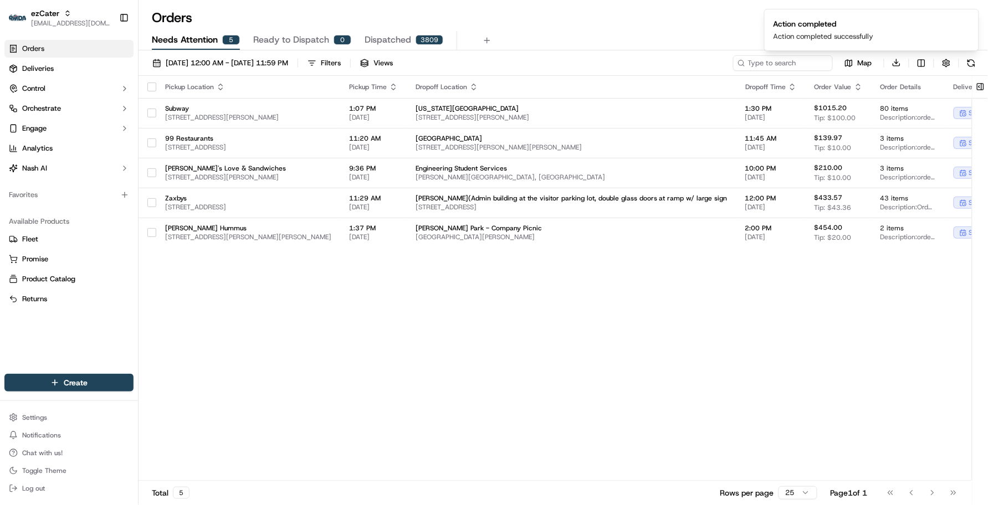
click at [715, 378] on div "Pickup Location Pickup Time Dropoff Location Dropoff Time Order Value Order Det…" at bounding box center [638, 279] width 999 height 406
click at [536, 24] on div "Orders All times are displayed using EDT timezone" at bounding box center [564, 18] width 850 height 18
click at [405, 334] on div "Pickup Location Pickup Time Dropoff Location Dropoff Time Order Value Order Det…" at bounding box center [638, 279] width 999 height 406
click at [623, 12] on div "Orders All times are displayed using EDT timezone" at bounding box center [564, 18] width 850 height 18
